Goal: Information Seeking & Learning: Learn about a topic

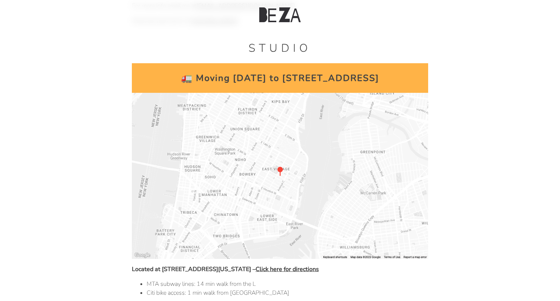
scroll to position [212, 0]
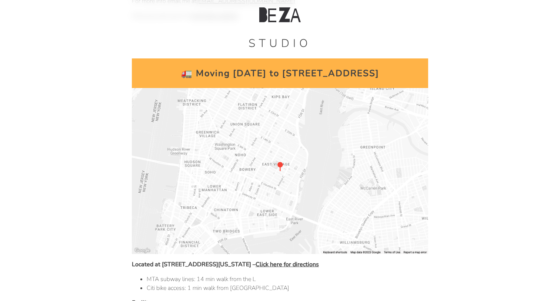
drag, startPoint x: 393, startPoint y: 82, endPoint x: 270, endPoint y: 84, distance: 122.6
click at [270, 84] on p "🚛 Moving [DATE] to [STREET_ADDRESS]" at bounding box center [280, 74] width 296 height 30
copy p "[STREET_ADDRESS]"
click at [97, 163] on body "home classes policies home classes policies Hi, I'm Alyssa. I'm a teaching arti…" at bounding box center [280, 145] width 542 height 657
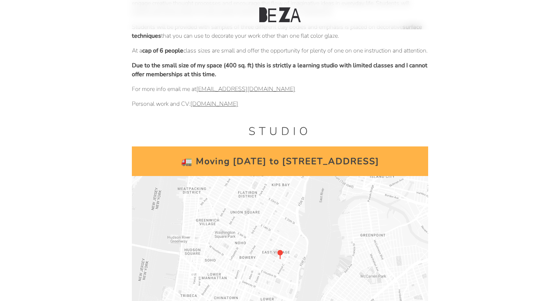
scroll to position [0, 0]
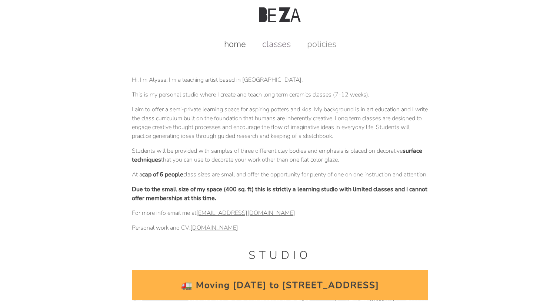
click at [272, 41] on link "classes" at bounding box center [276, 44] width 43 height 12
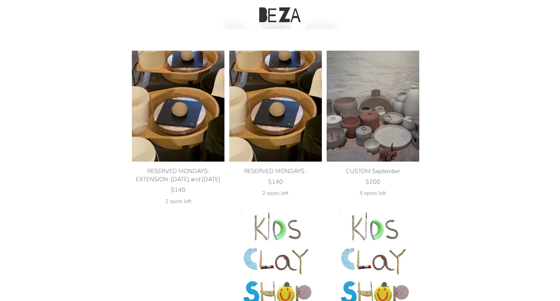
scroll to position [18, 0]
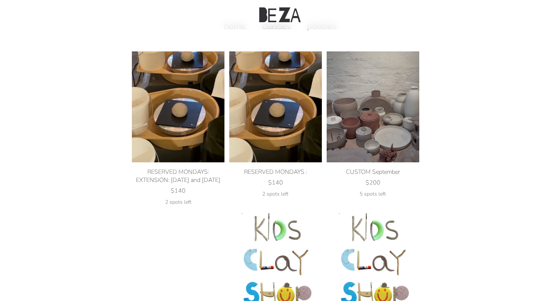
click at [247, 170] on div "RESERVED MONDAYS :" at bounding box center [275, 172] width 93 height 8
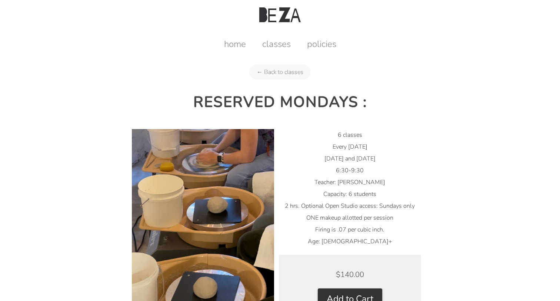
scroll to position [50, 0]
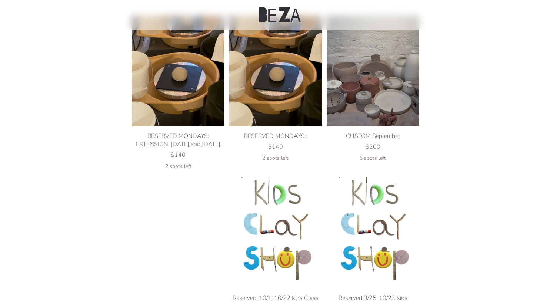
scroll to position [57, 0]
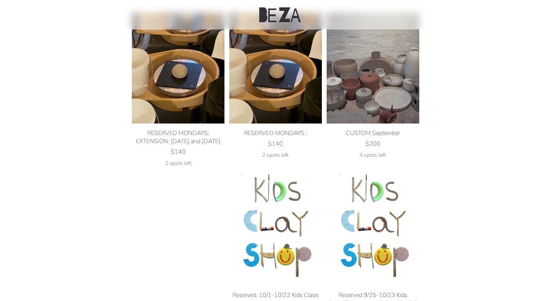
click at [356, 129] on div "CUSTOM September" at bounding box center [373, 133] width 93 height 8
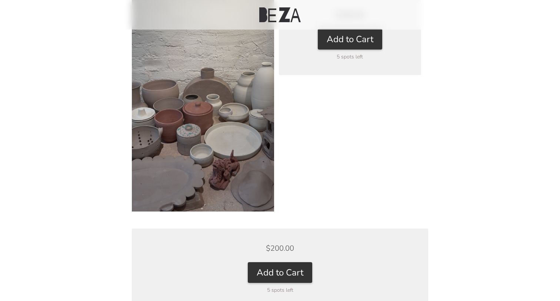
scroll to position [155, 0]
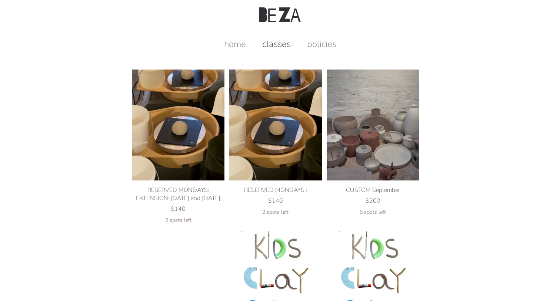
click at [325, 42] on link "policies" at bounding box center [322, 44] width 44 height 12
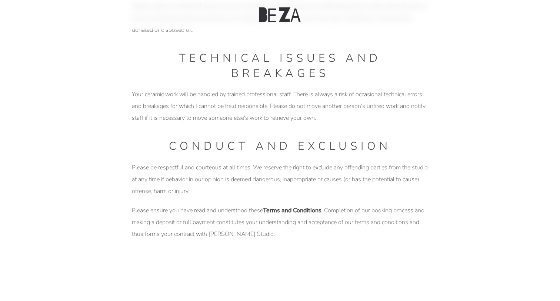
scroll to position [917, 0]
